Goal: Task Accomplishment & Management: Complete application form

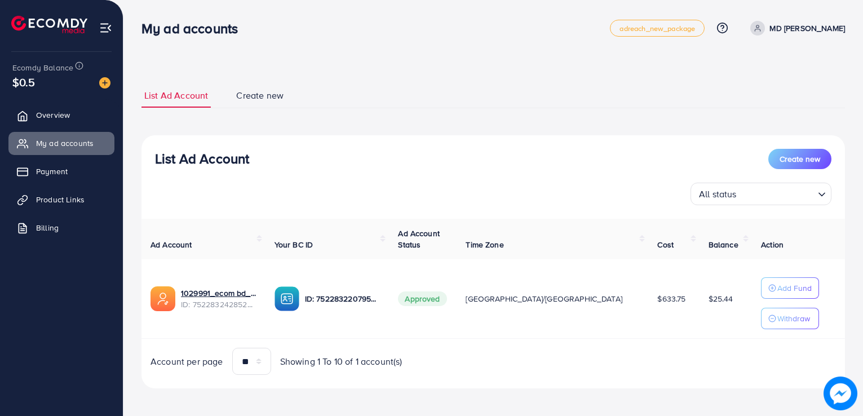
select select
click at [783, 164] on span "Create new" at bounding box center [800, 158] width 41 height 11
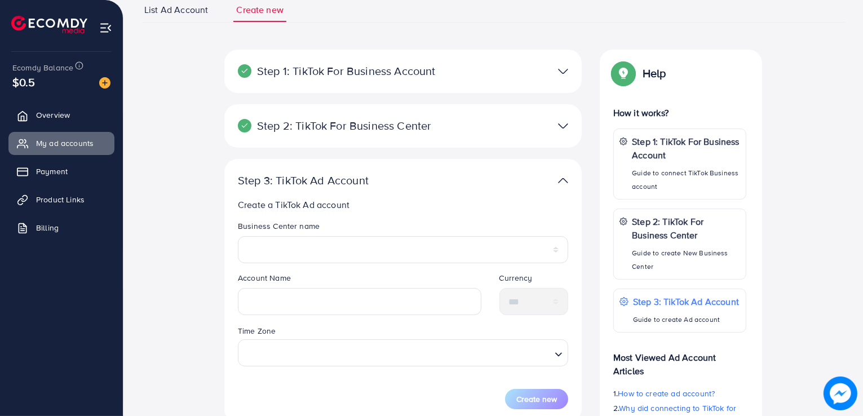
scroll to position [215, 0]
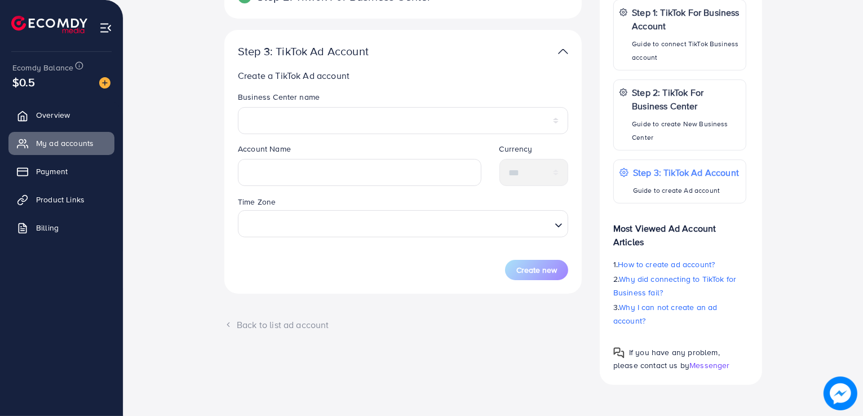
click at [307, 95] on legend "Business Center name" at bounding box center [403, 99] width 330 height 16
click at [345, 157] on legend "Account Name" at bounding box center [360, 151] width 244 height 16
drag, startPoint x: 348, startPoint y: 173, endPoint x: 350, endPoint y: 181, distance: 8.0
click at [348, 174] on input "text" at bounding box center [360, 172] width 244 height 27
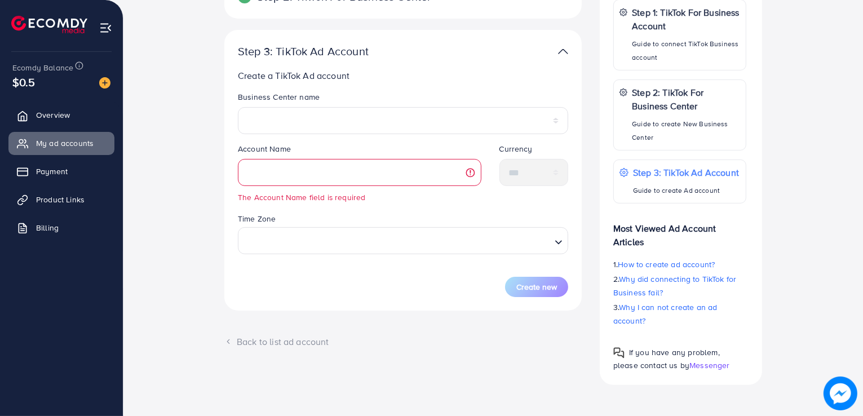
click at [353, 197] on form "Business Center name ****** Account Name The Account Name field is required Cur…" at bounding box center [403, 194] width 330 height 206
click at [355, 228] on div "Search for option" at bounding box center [397, 239] width 310 height 23
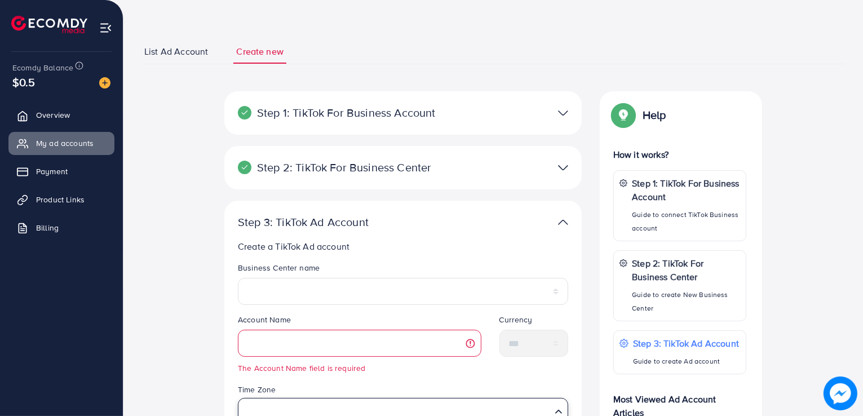
scroll to position [34, 0]
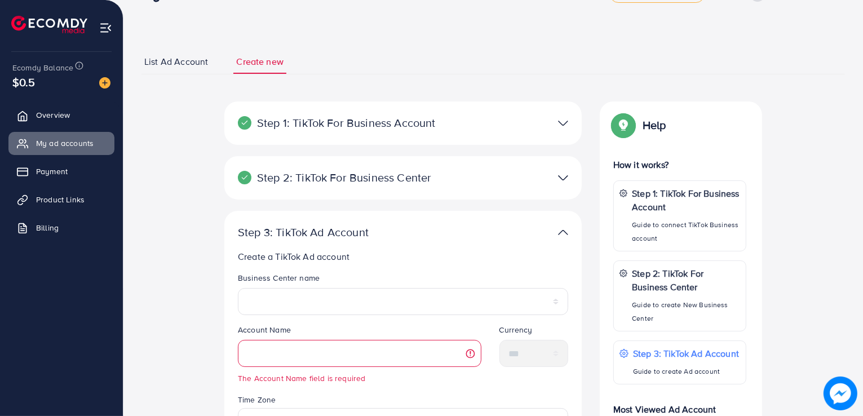
click at [567, 120] on img at bounding box center [563, 123] width 10 height 16
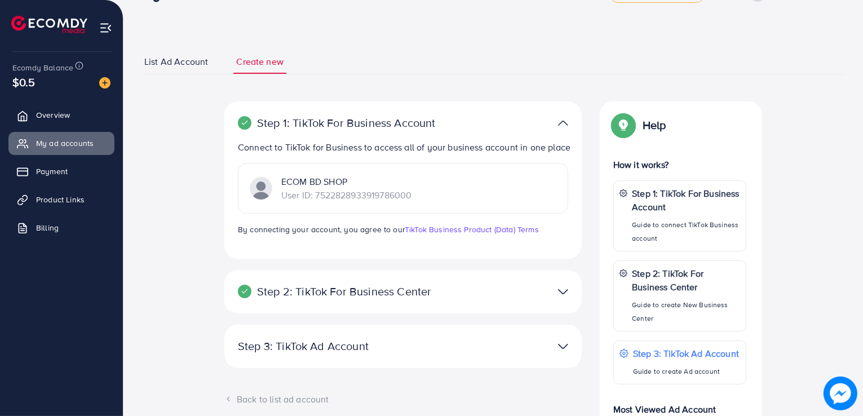
click at [567, 120] on img at bounding box center [563, 123] width 10 height 16
click at [561, 120] on img at bounding box center [563, 123] width 10 height 16
click at [563, 120] on img at bounding box center [563, 123] width 10 height 16
click at [559, 125] on img at bounding box center [563, 123] width 10 height 16
click at [574, 127] on div at bounding box center [519, 123] width 116 height 16
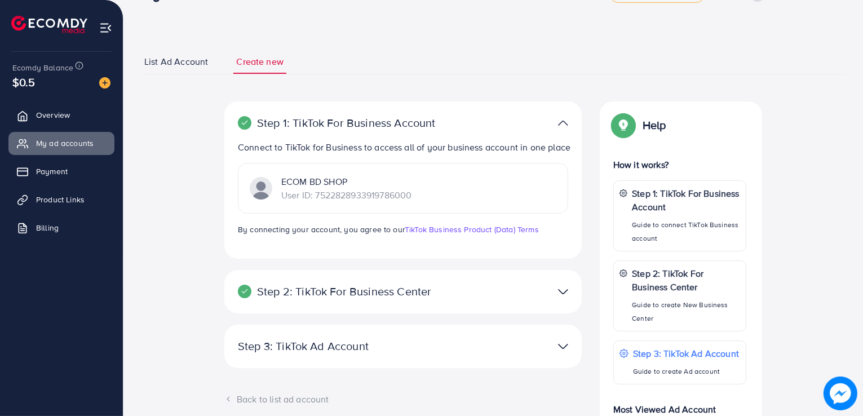
click at [560, 125] on img at bounding box center [563, 123] width 10 height 16
click at [563, 125] on img at bounding box center [563, 123] width 10 height 16
click at [564, 300] on img at bounding box center [563, 292] width 10 height 16
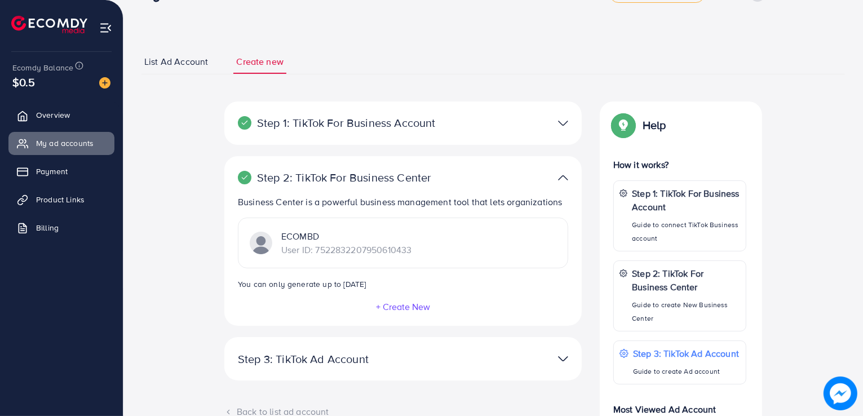
click at [561, 356] on img at bounding box center [563, 359] width 10 height 16
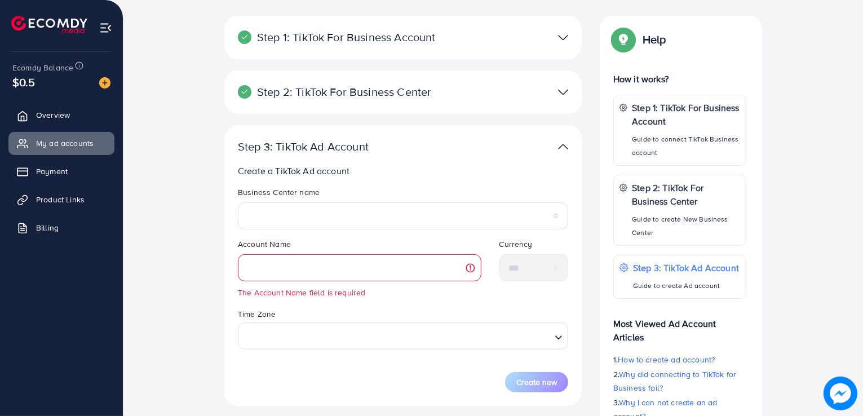
scroll to position [203, 0]
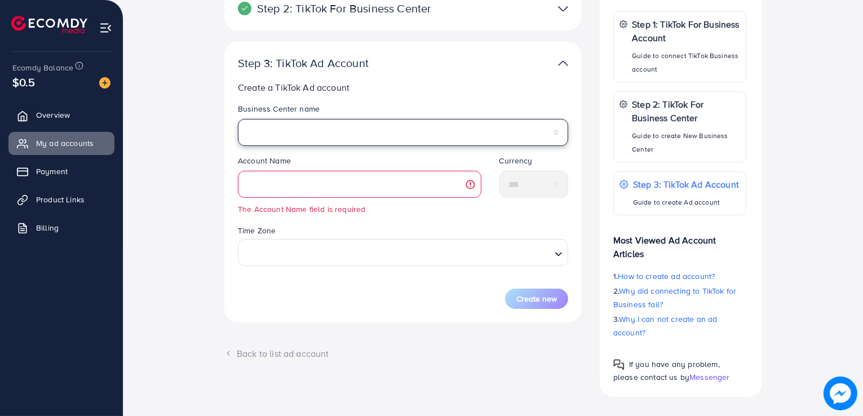
click at [343, 131] on select "******" at bounding box center [403, 132] width 330 height 27
click at [320, 130] on select "******" at bounding box center [403, 132] width 330 height 27
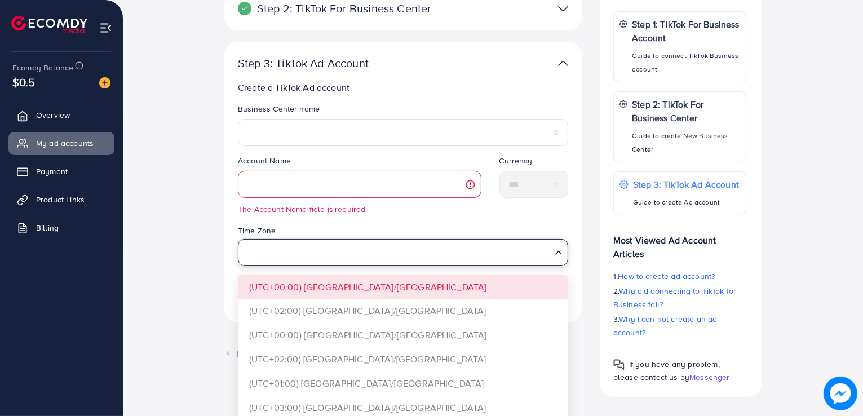
click at [310, 253] on input "Search for option" at bounding box center [396, 252] width 307 height 21
click at [209, 181] on div "Step 1: TikTok For Business Account Connect to TikTok for Business to access al…" at bounding box center [493, 164] width 722 height 465
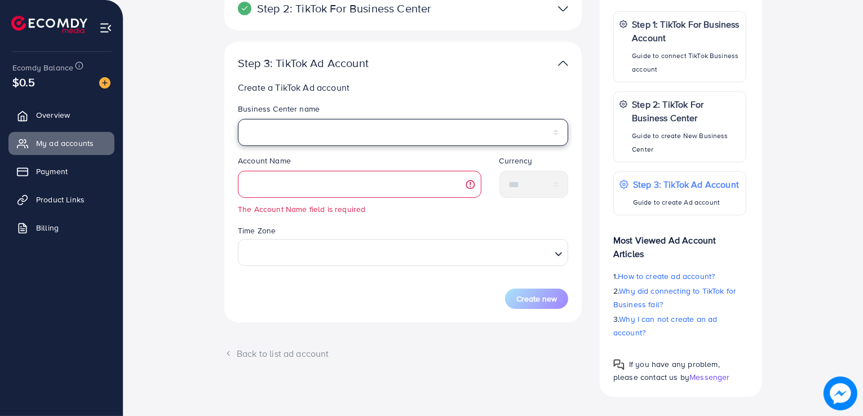
click at [351, 136] on select "******" at bounding box center [403, 132] width 330 height 27
